Goal: Information Seeking & Learning: Find specific page/section

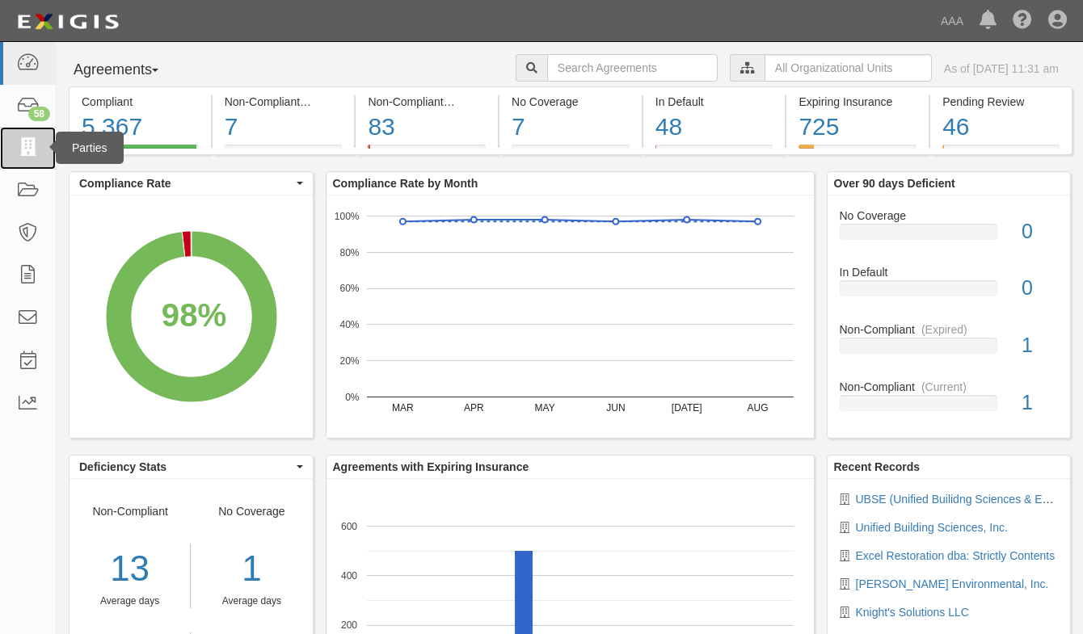
click at [26, 145] on icon at bounding box center [27, 148] width 23 height 19
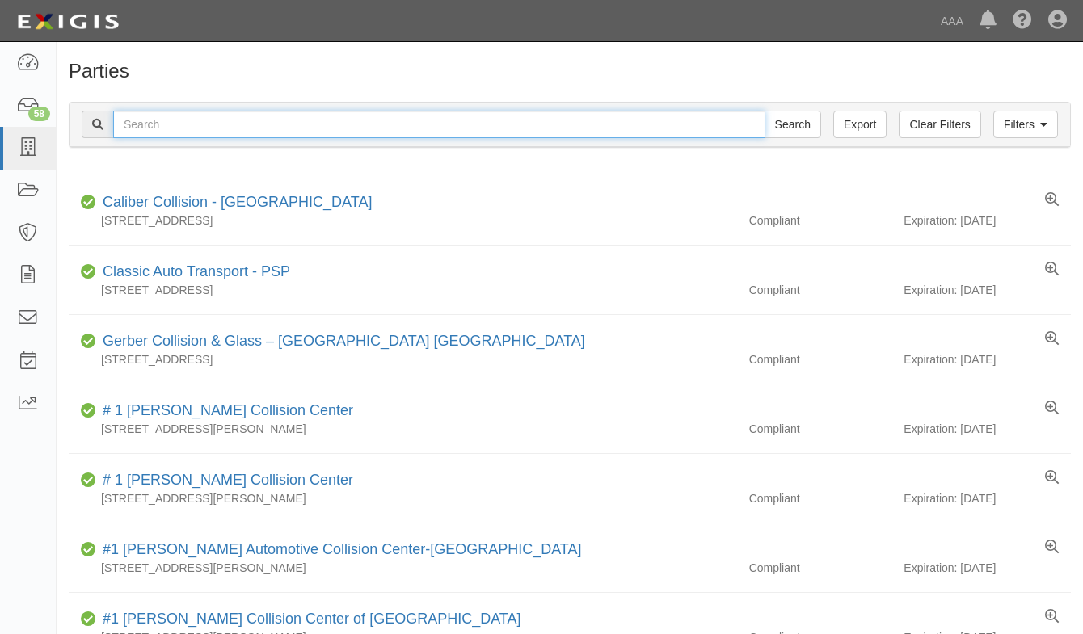
click at [222, 120] on input "text" at bounding box center [439, 124] width 652 height 27
type input "excel rest"
click at [764, 111] on input "Search" at bounding box center [792, 124] width 57 height 27
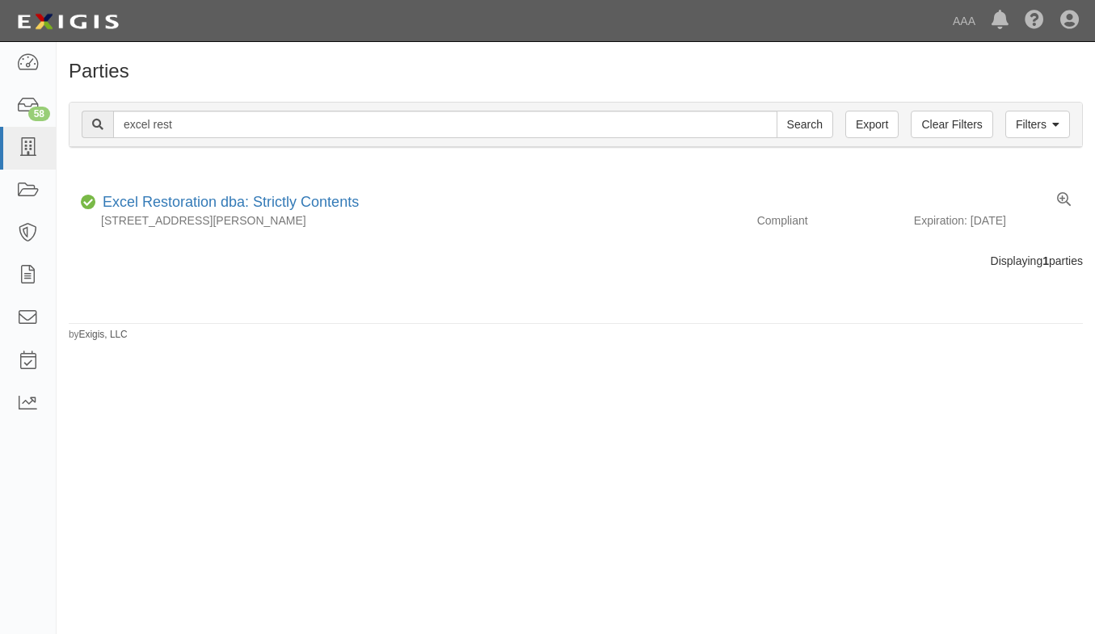
drag, startPoint x: 209, startPoint y: 344, endPoint x: 217, endPoint y: 280, distance: 64.3
click at [209, 344] on div "Parties Add Party Filters Clear Filters Export excel rest Search Filters Compli…" at bounding box center [547, 333] width 1095 height 571
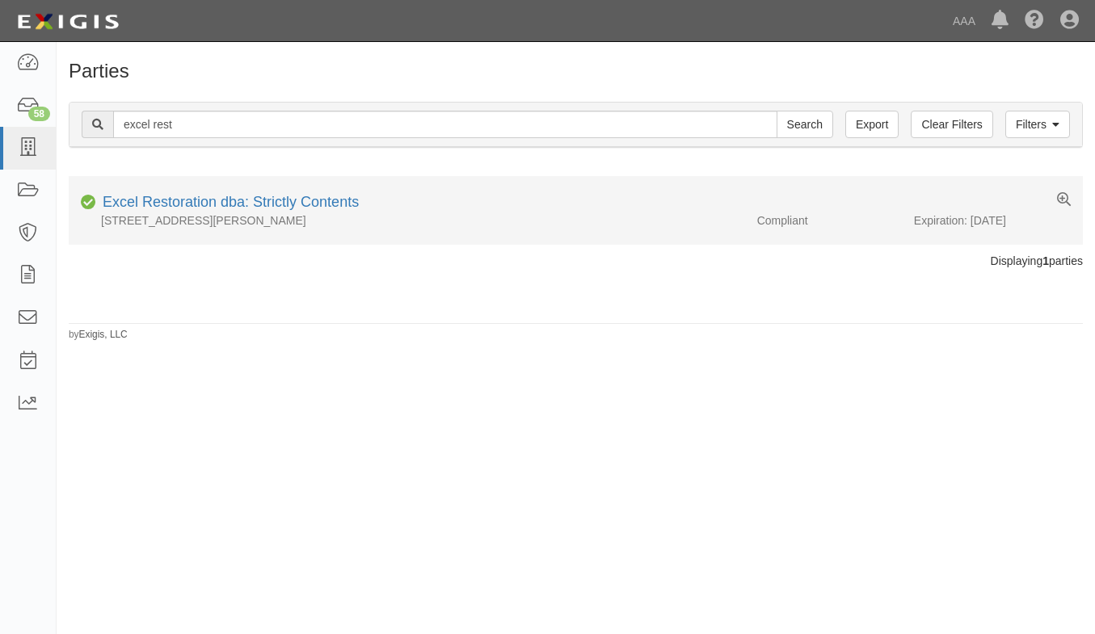
click at [230, 188] on li "Compliant Excel Restoration dba: Strictly Contents 5528 Daniels St, Chino, CA 9…" at bounding box center [576, 210] width 1014 height 69
click at [227, 201] on link "Excel Restoration dba: Strictly Contents" at bounding box center [231, 202] width 256 height 16
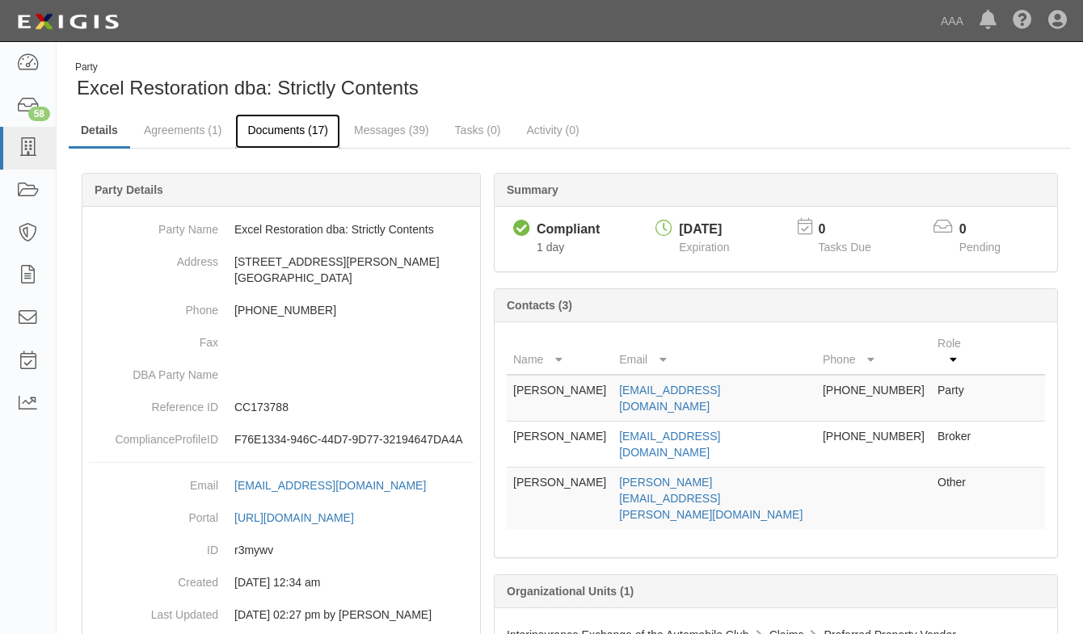
click at [320, 133] on link "Documents (17)" at bounding box center [287, 131] width 105 height 35
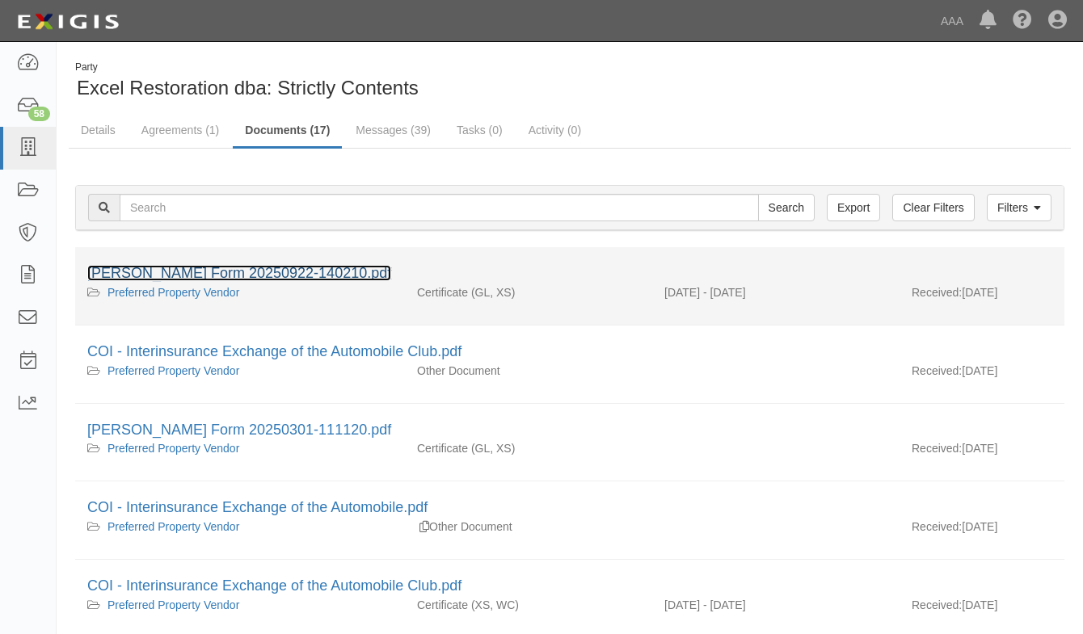
click at [251, 268] on link "ACORD Form 20250922-140210.pdf" at bounding box center [239, 273] width 304 height 16
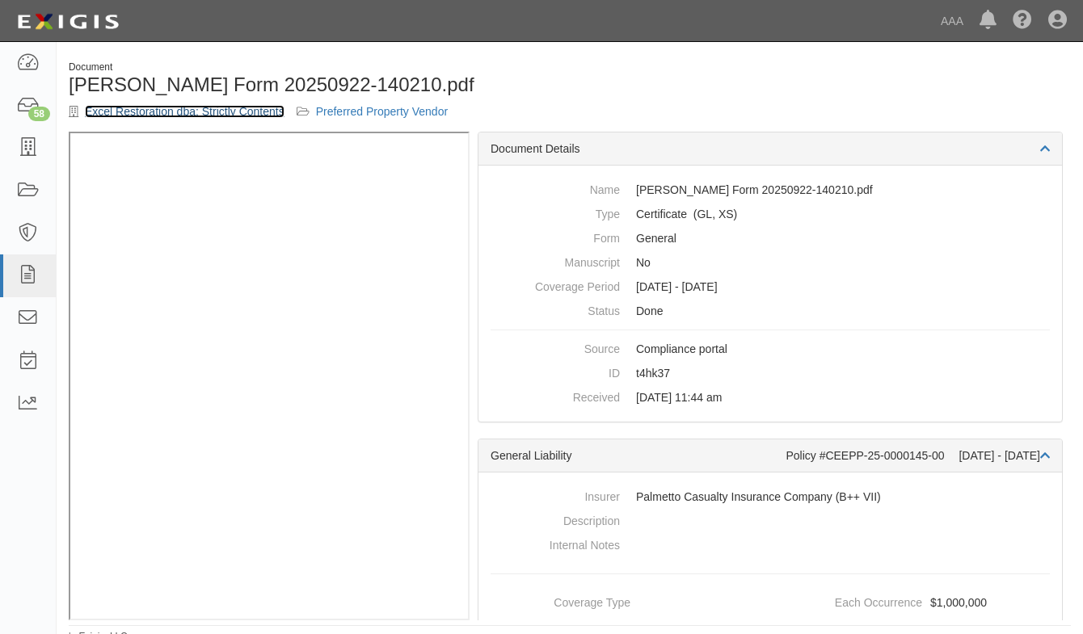
click at [94, 116] on link "Excel Restoration dba: Strictly Contents" at bounding box center [185, 111] width 200 height 13
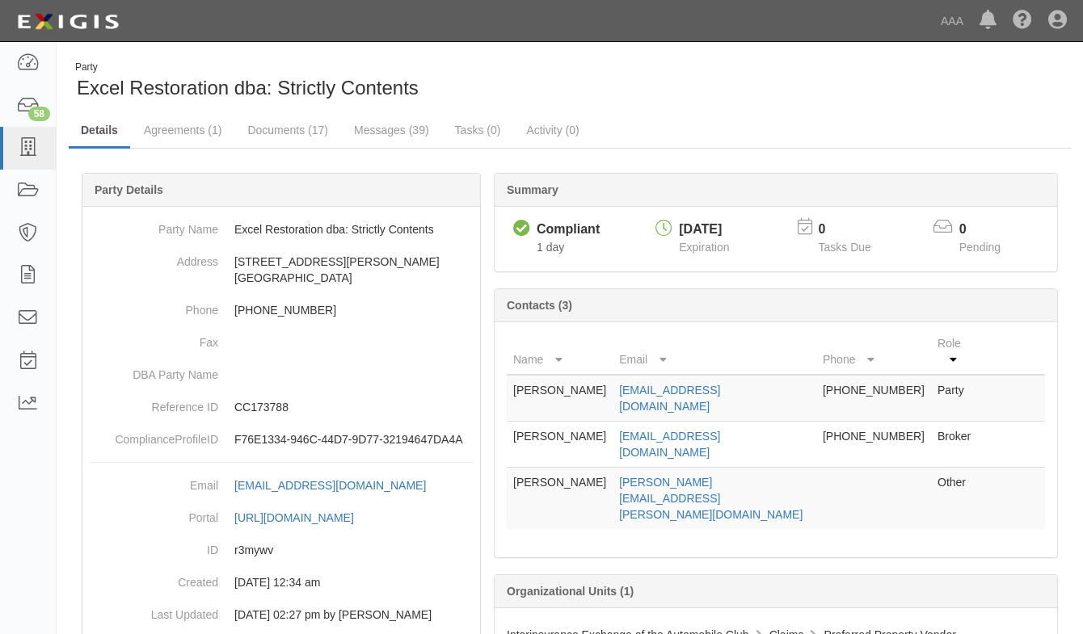
drag, startPoint x: 21, startPoint y: 523, endPoint x: 36, endPoint y: 510, distance: 19.5
click at [21, 523] on div "Dashboard 58 Inbox Parties Agreements Coverages Documents Messages Tasks Reports" at bounding box center [28, 338] width 57 height 592
click at [276, 132] on link "Documents (17)" at bounding box center [287, 131] width 105 height 35
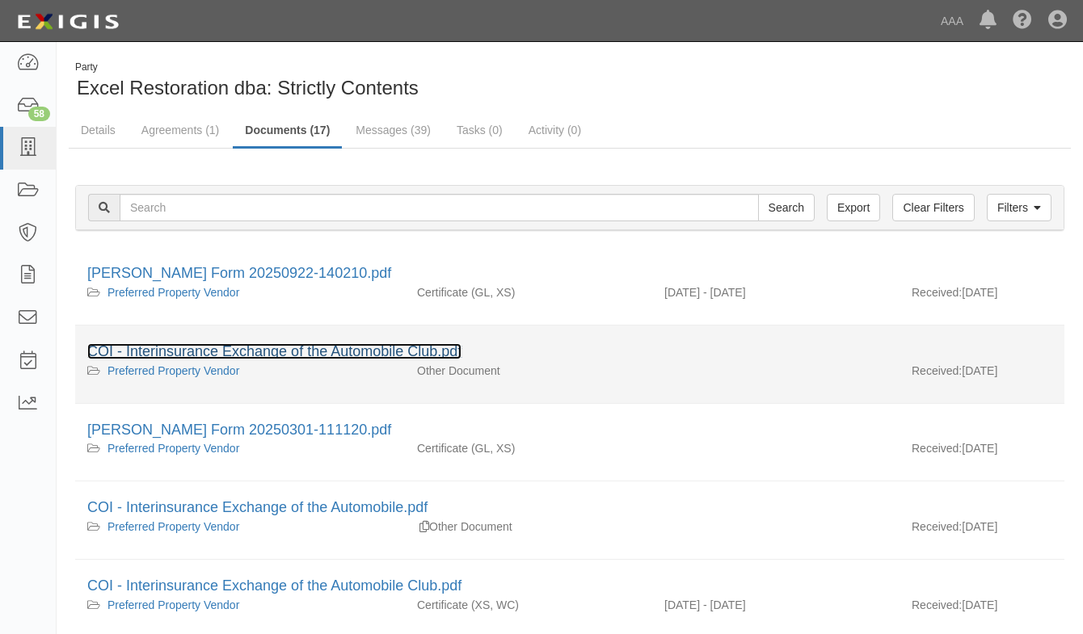
click at [391, 350] on link "COI - Interinsurance Exchange of the Automobile Club.pdf" at bounding box center [274, 351] width 374 height 16
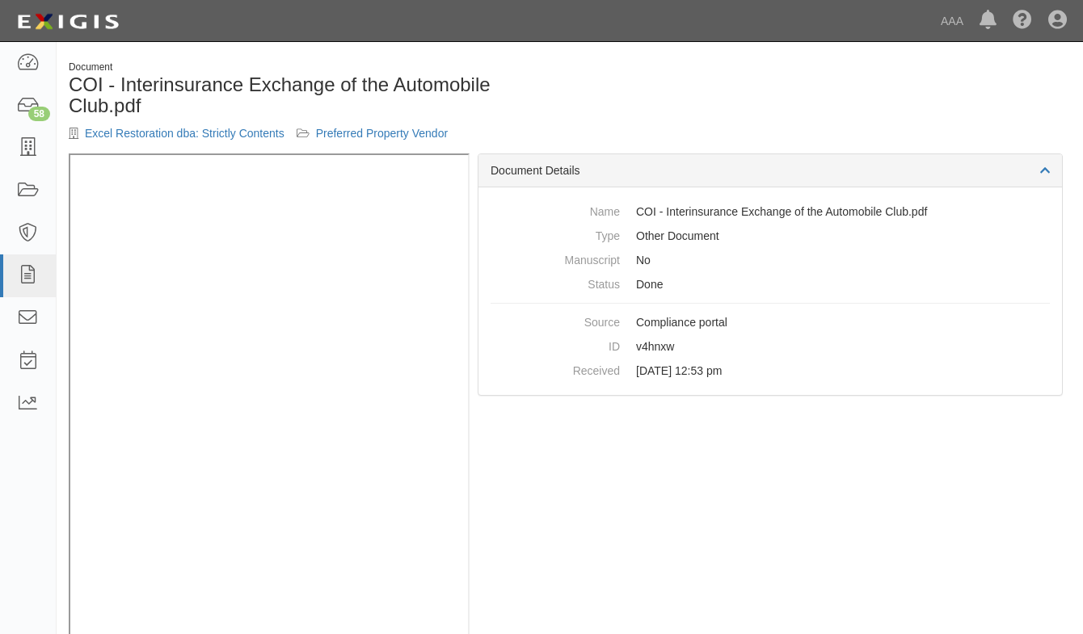
click at [183, 38] on div "Dashboard 58 Inbox Parties Agreements Coverages Documents Messages Tasks Report…" at bounding box center [541, 20] width 1059 height 41
drag, startPoint x: 29, startPoint y: 539, endPoint x: 73, endPoint y: 477, distance: 76.0
click at [29, 539] on div "Dashboard 58 Inbox Parties Agreements Coverages Documents Messages Tasks Reports" at bounding box center [28, 338] width 57 height 592
click at [178, 140] on div "Excel Restoration dba: Strictly Contents Preferred Property Vendor" at bounding box center [313, 133] width 489 height 16
click at [178, 137] on link "Excel Restoration dba: Strictly Contents" at bounding box center [185, 133] width 200 height 13
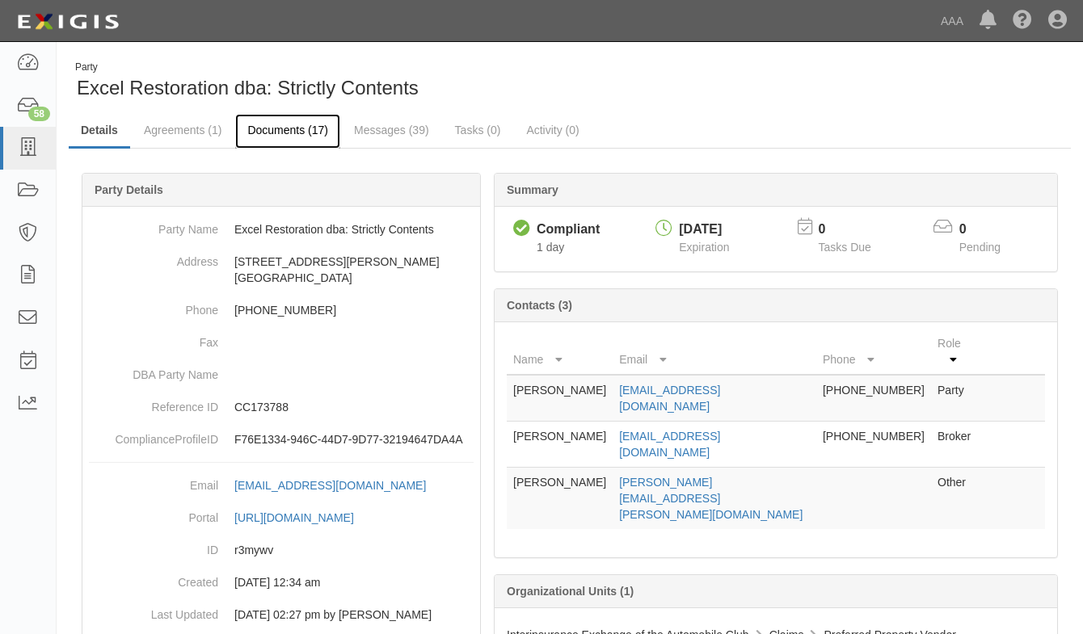
click at [325, 137] on link "Documents (17)" at bounding box center [287, 131] width 105 height 35
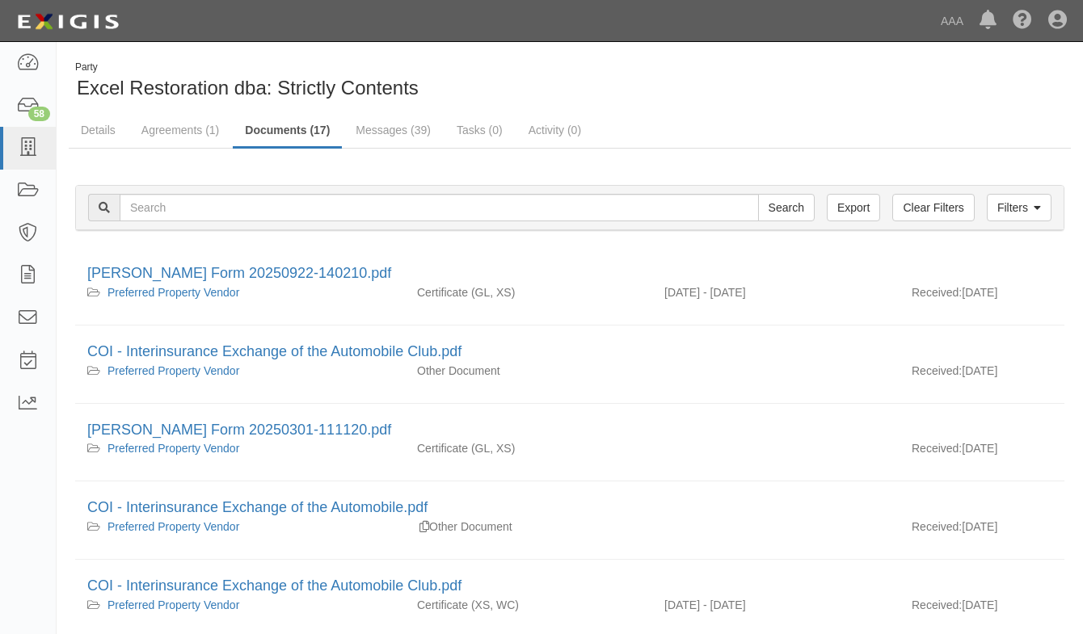
drag, startPoint x: 221, startPoint y: 42, endPoint x: 228, endPoint y: 7, distance: 35.5
